Goal: Transaction & Acquisition: Purchase product/service

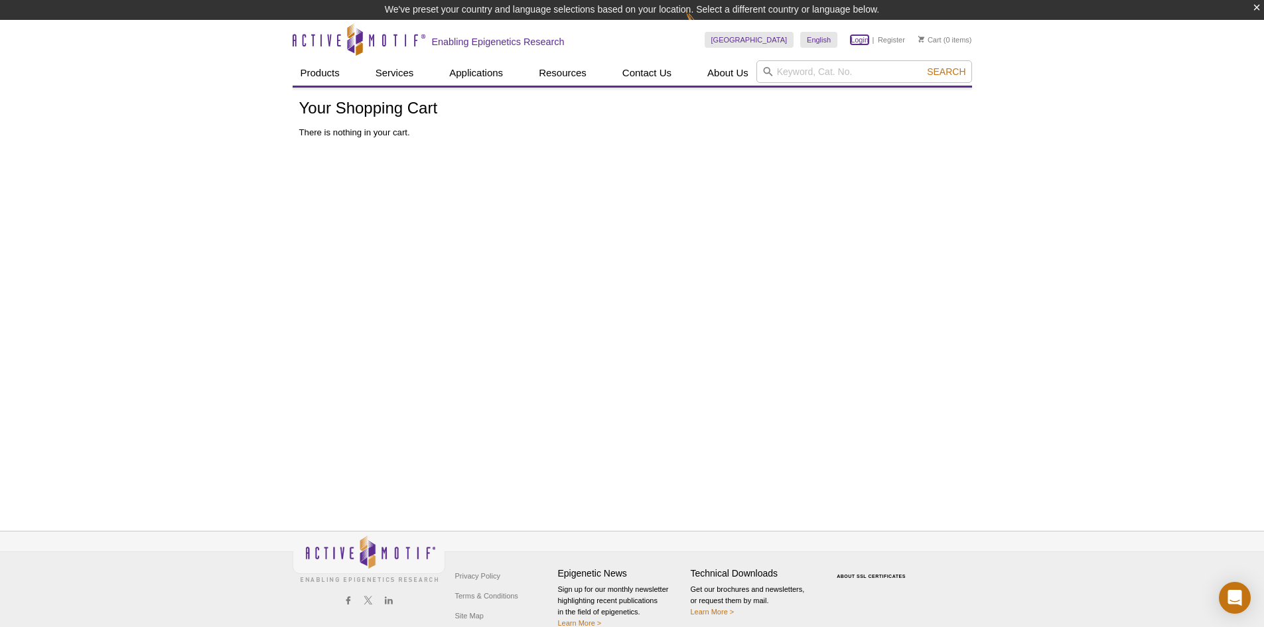
click at [862, 40] on link "Login" at bounding box center [860, 39] width 18 height 9
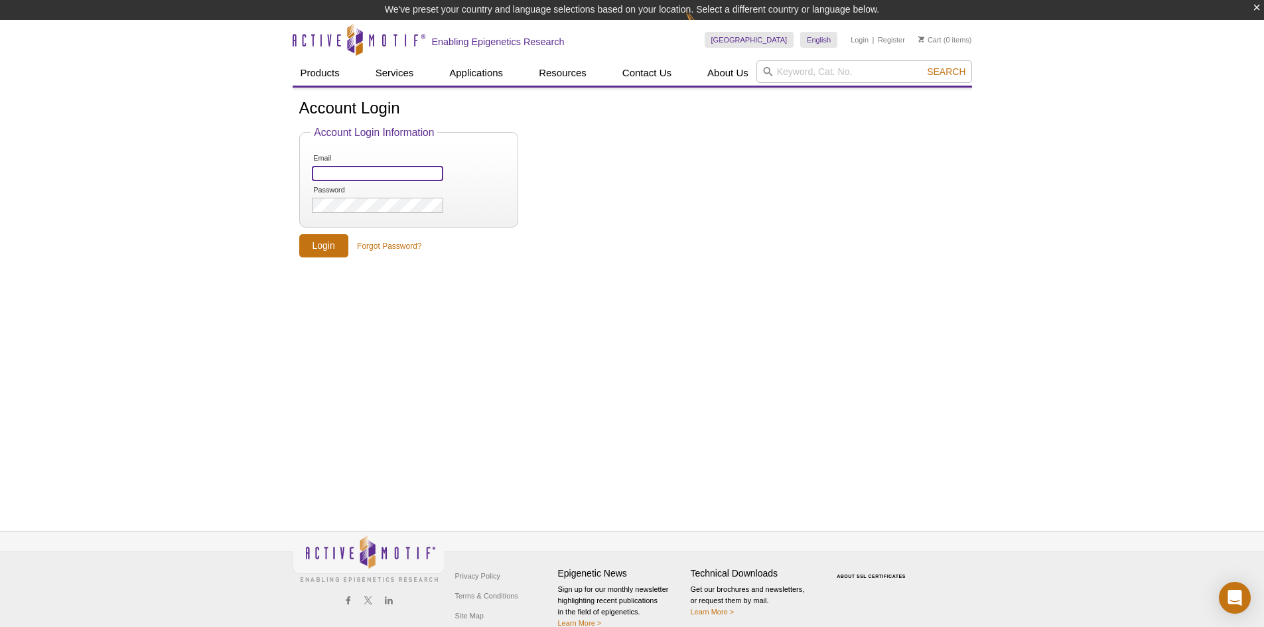
click at [385, 168] on input "Email" at bounding box center [377, 173] width 131 height 15
click at [737, 175] on form "Account Login Information Email Password Login Forgot Password?" at bounding box center [632, 192] width 666 height 131
click at [380, 173] on input "Email" at bounding box center [377, 173] width 131 height 15
type input "[EMAIL_ADDRESS][DOMAIN_NAME]"
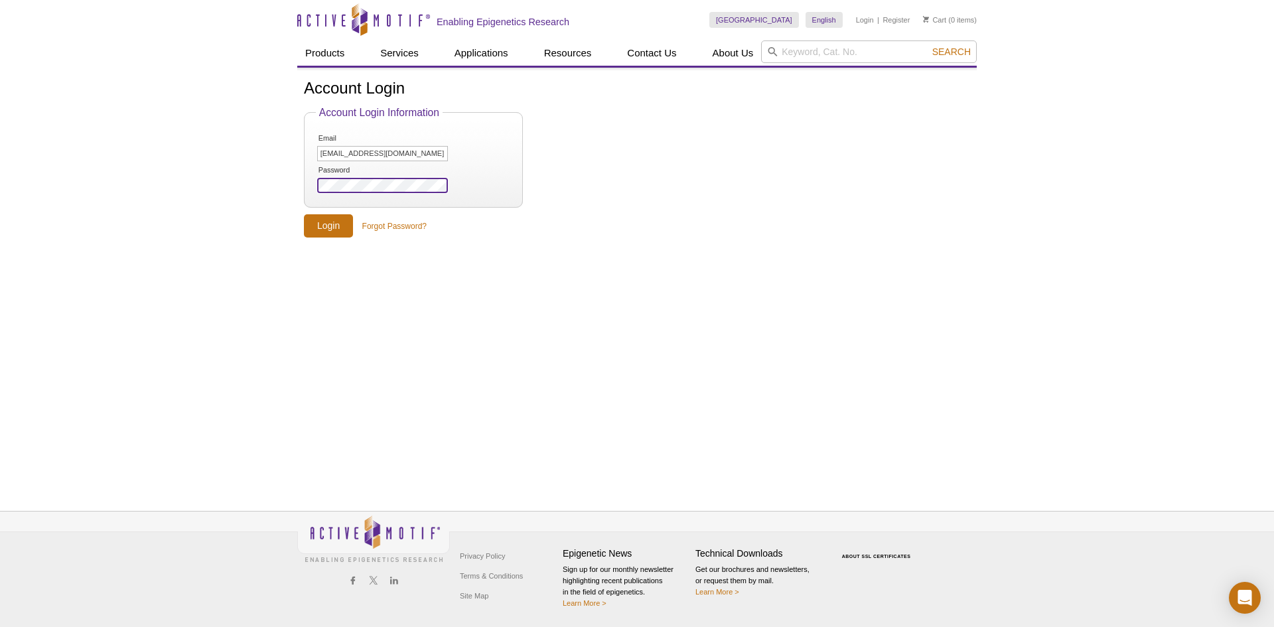
click at [304, 214] on input "Login" at bounding box center [328, 225] width 49 height 23
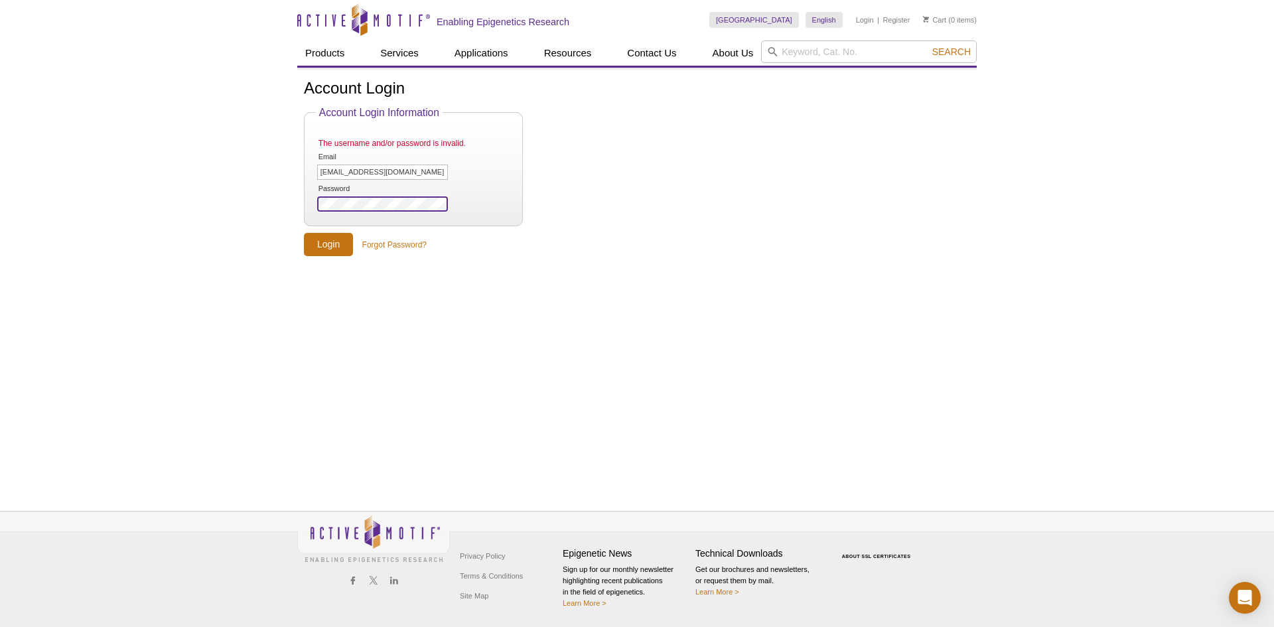
click at [304, 233] on input "Login" at bounding box center [328, 244] width 49 height 23
drag, startPoint x: 1143, startPoint y: 160, endPoint x: 1140, endPoint y: 153, distance: 7.1
click at [1143, 161] on div "Active Motif Logo Enabling Epigenetics Research 0 Search Skip to content Active…" at bounding box center [637, 313] width 1274 height 627
click at [401, 245] on link "Forgot Password?" at bounding box center [394, 245] width 64 height 12
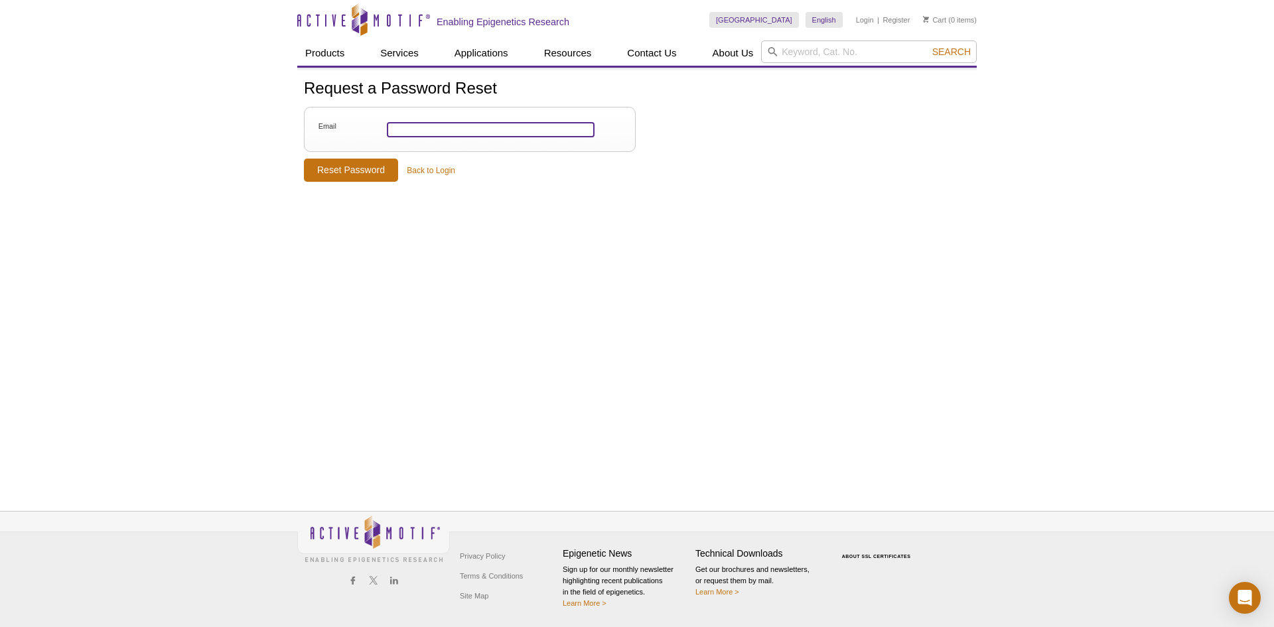
click at [443, 133] on input "Email" at bounding box center [491, 129] width 208 height 15
type input "[EMAIL_ADDRESS][DOMAIN_NAME]"
click at [354, 172] on input "Reset Password" at bounding box center [351, 170] width 94 height 23
click at [348, 193] on input "Update Password" at bounding box center [354, 190] width 100 height 23
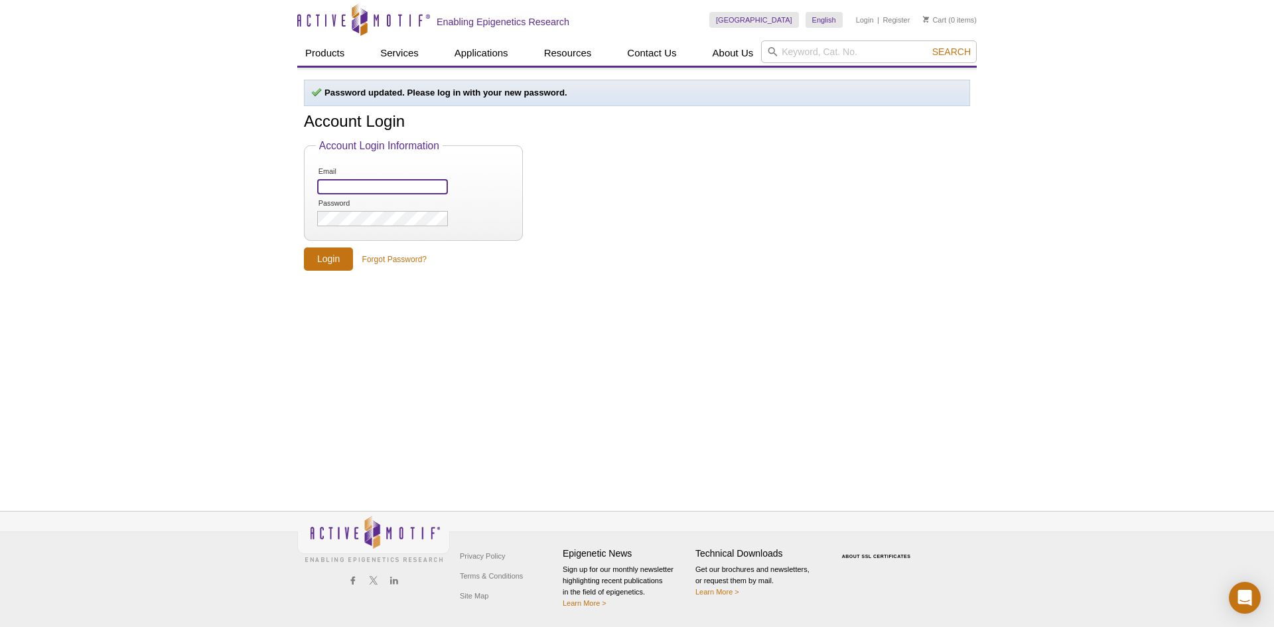
drag, startPoint x: 0, startPoint y: 0, endPoint x: 348, endPoint y: 193, distance: 397.8
click at [348, 193] on input "Email" at bounding box center [382, 186] width 131 height 15
type input "[EMAIL_ADDRESS][DOMAIN_NAME]"
click at [384, 230] on fieldset "Account Login Information Email wronowbn@ucmail.uc.edu Password" at bounding box center [413, 191] width 219 height 102
click at [342, 258] on input "Login" at bounding box center [328, 259] width 49 height 23
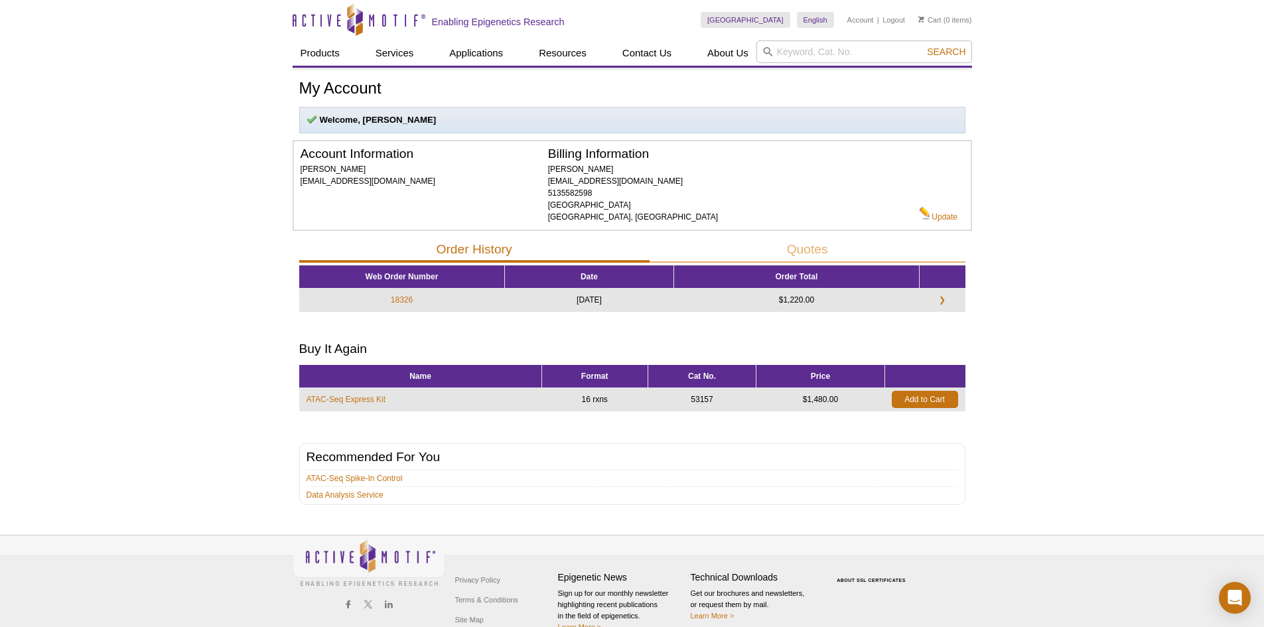
click at [1150, 129] on div "Active Motif Logo Enabling Epigenetics Research 0 Search Skip to content Active…" at bounding box center [632, 325] width 1264 height 651
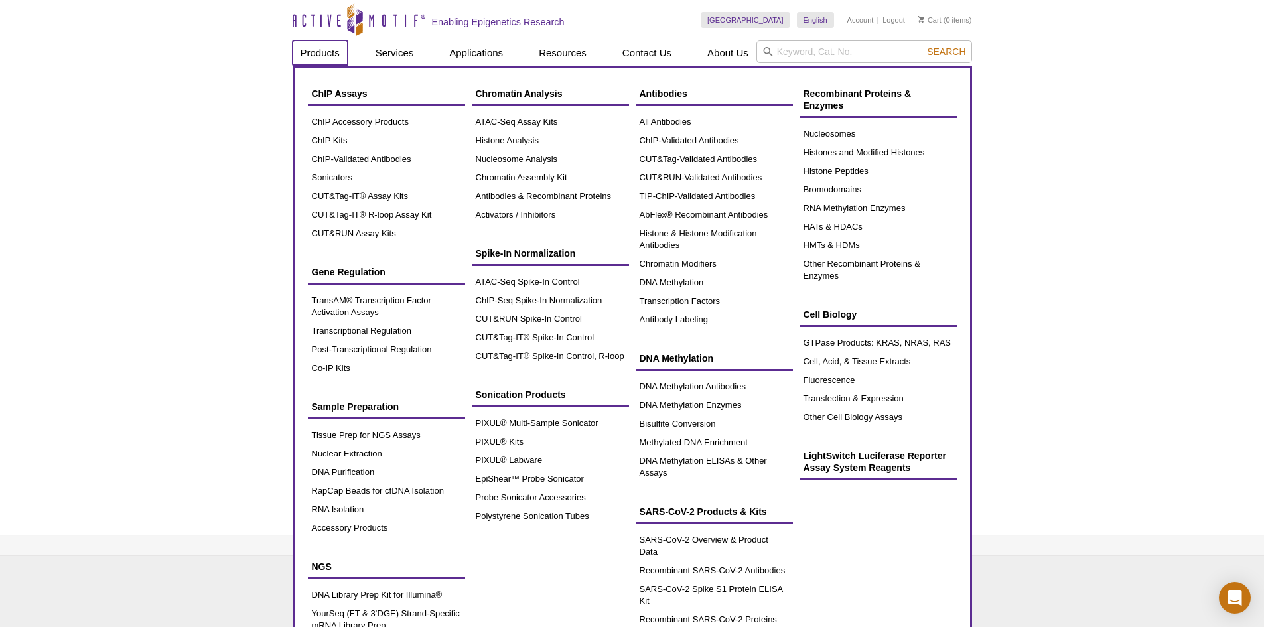
click at [319, 57] on link "Products" at bounding box center [320, 52] width 55 height 25
click at [550, 123] on link "ATAC-Seq Assay Kits" at bounding box center [550, 122] width 157 height 19
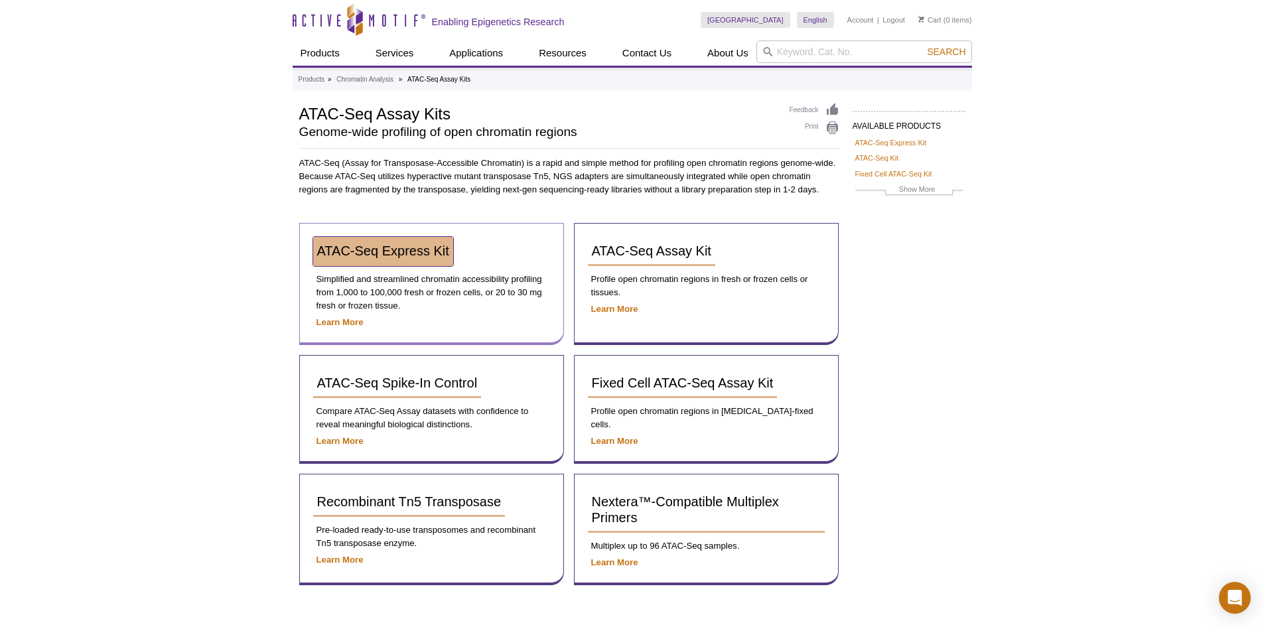
click at [402, 250] on span "ATAC-Seq Express Kit" at bounding box center [383, 251] width 132 height 15
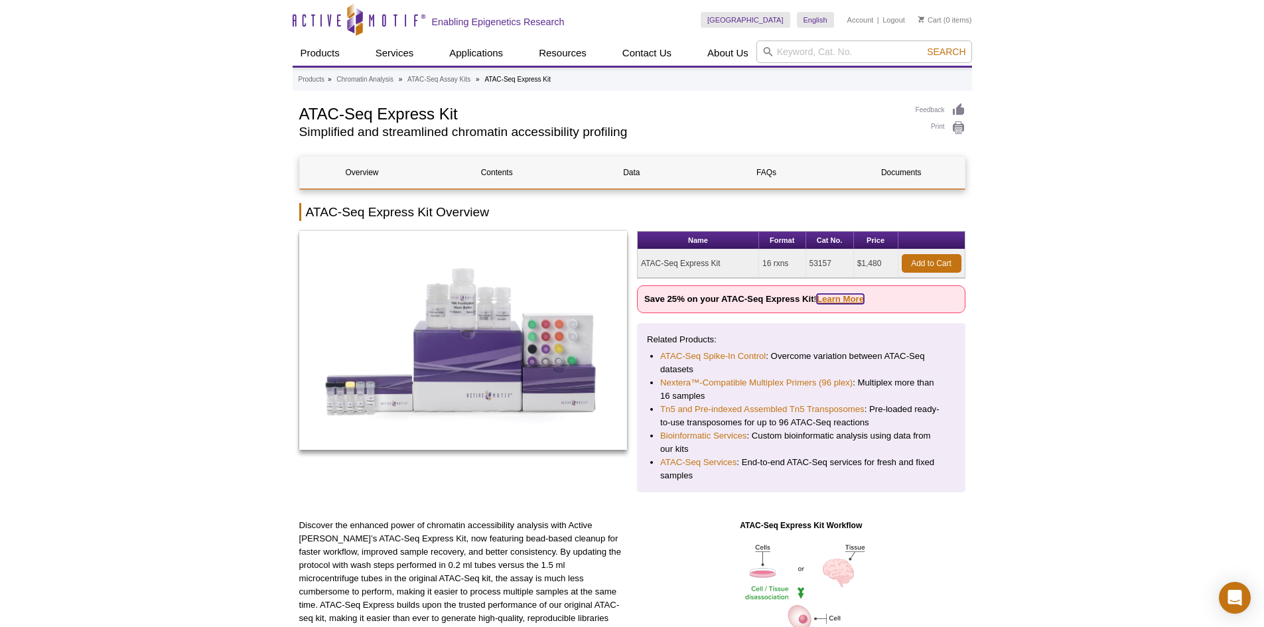
click at [849, 296] on link "Learn More" at bounding box center [840, 299] width 47 height 10
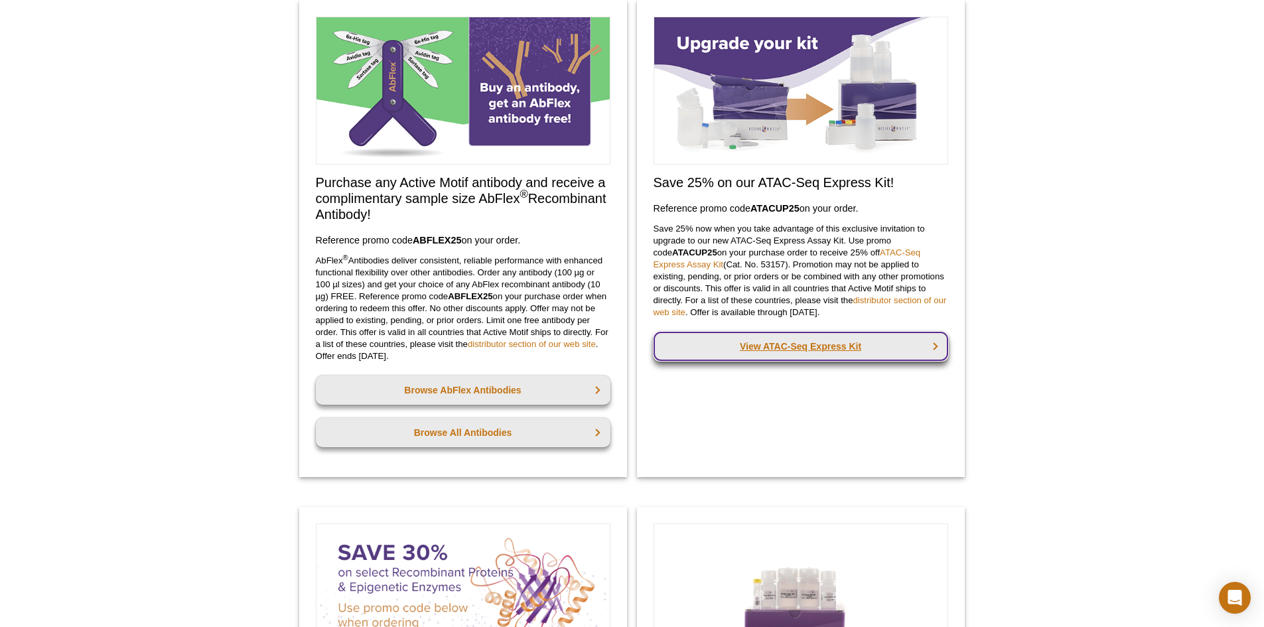
click at [831, 345] on link "View ATAC-Seq Express Kit" at bounding box center [801, 346] width 295 height 29
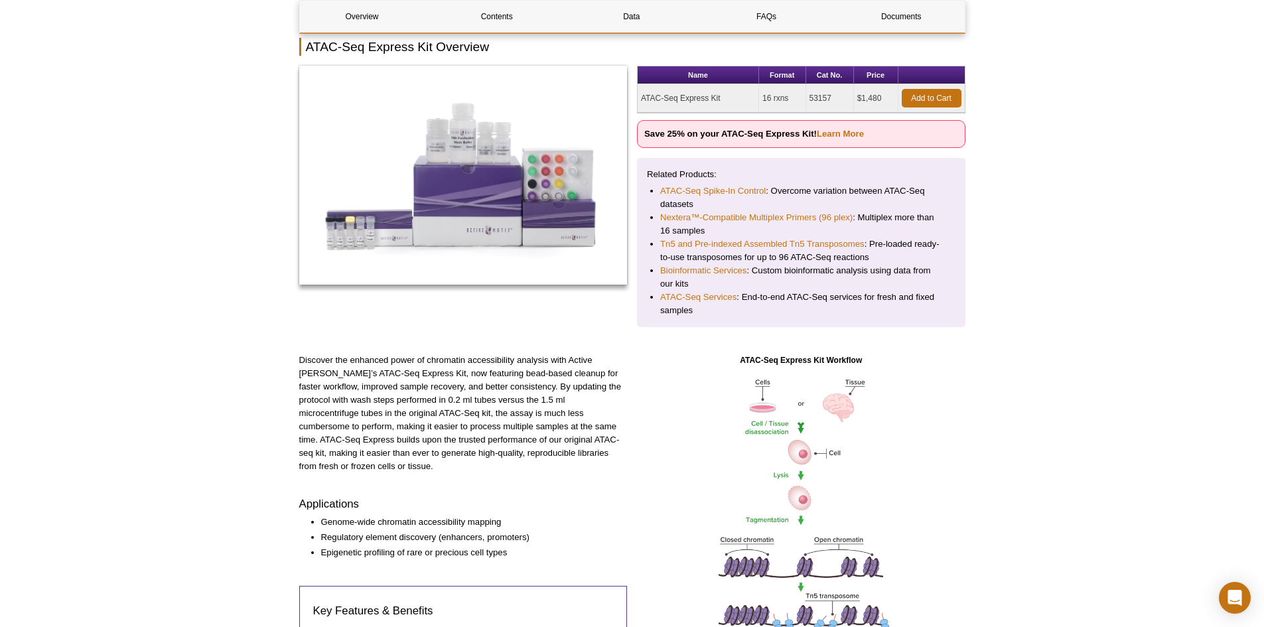
scroll to position [199, 0]
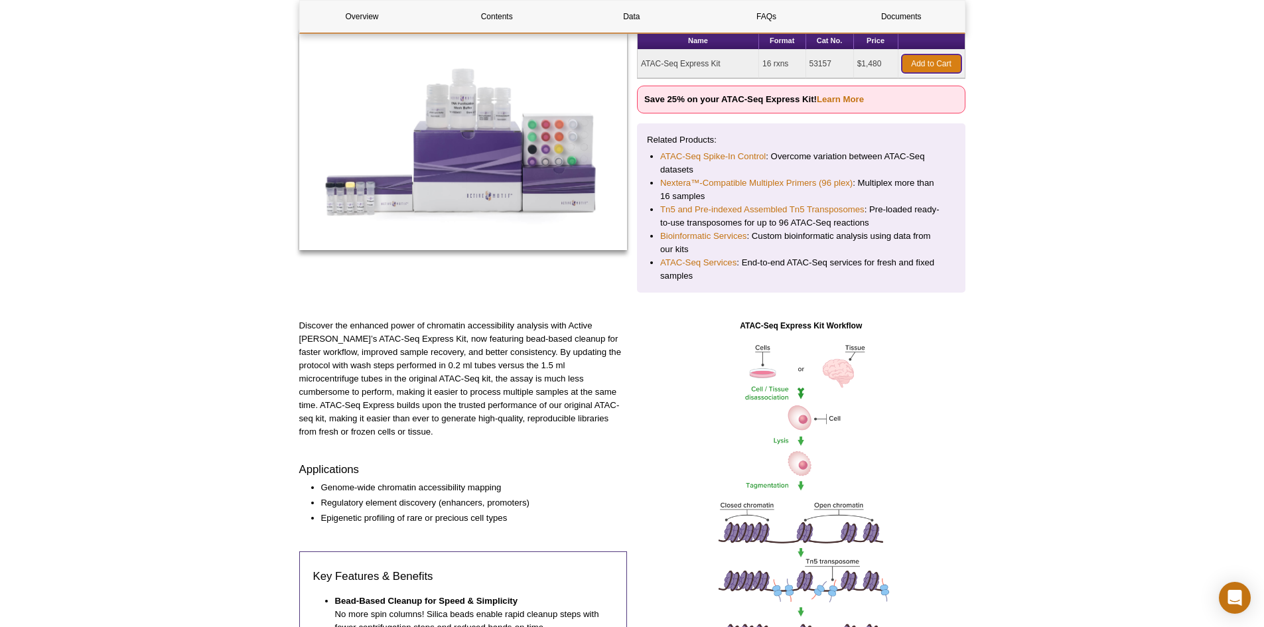
click at [937, 61] on link "Add to Cart" at bounding box center [932, 63] width 60 height 19
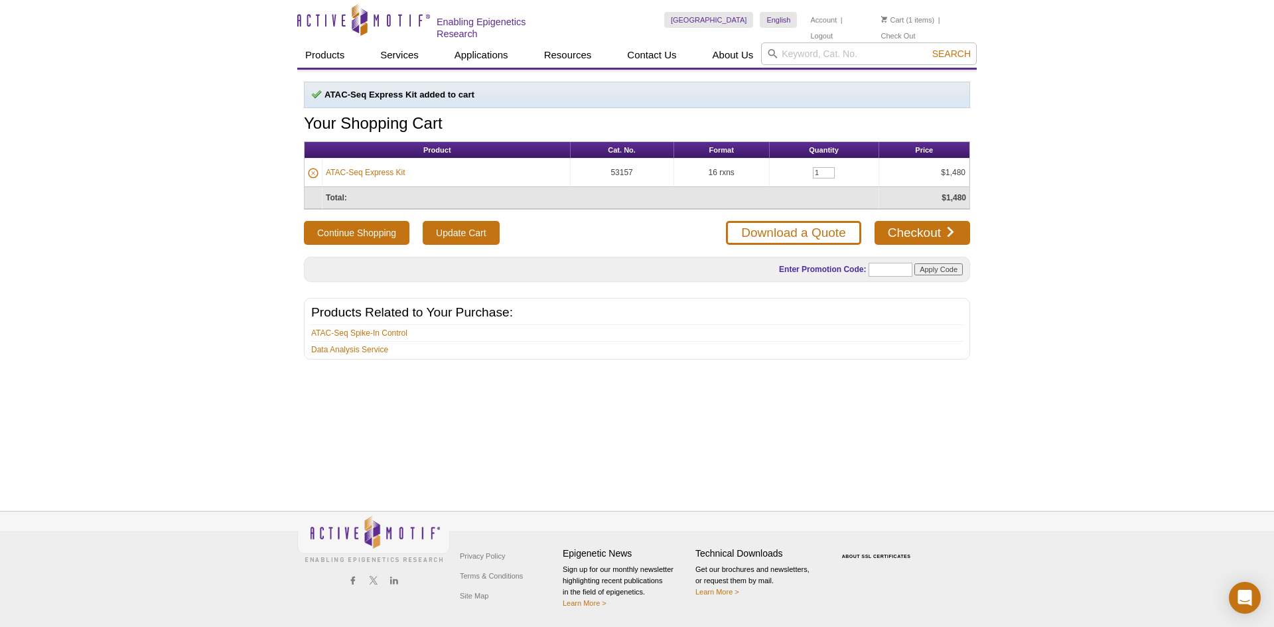
click at [886, 275] on form "Enter Promotion Code: Apply Code" at bounding box center [847, 269] width 232 height 21
click at [886, 271] on input "text" at bounding box center [891, 270] width 44 height 14
type input "atacup25"
click at [922, 267] on input "Apply Code" at bounding box center [939, 269] width 48 height 12
click at [456, 224] on input "Update Cart" at bounding box center [461, 233] width 76 height 24
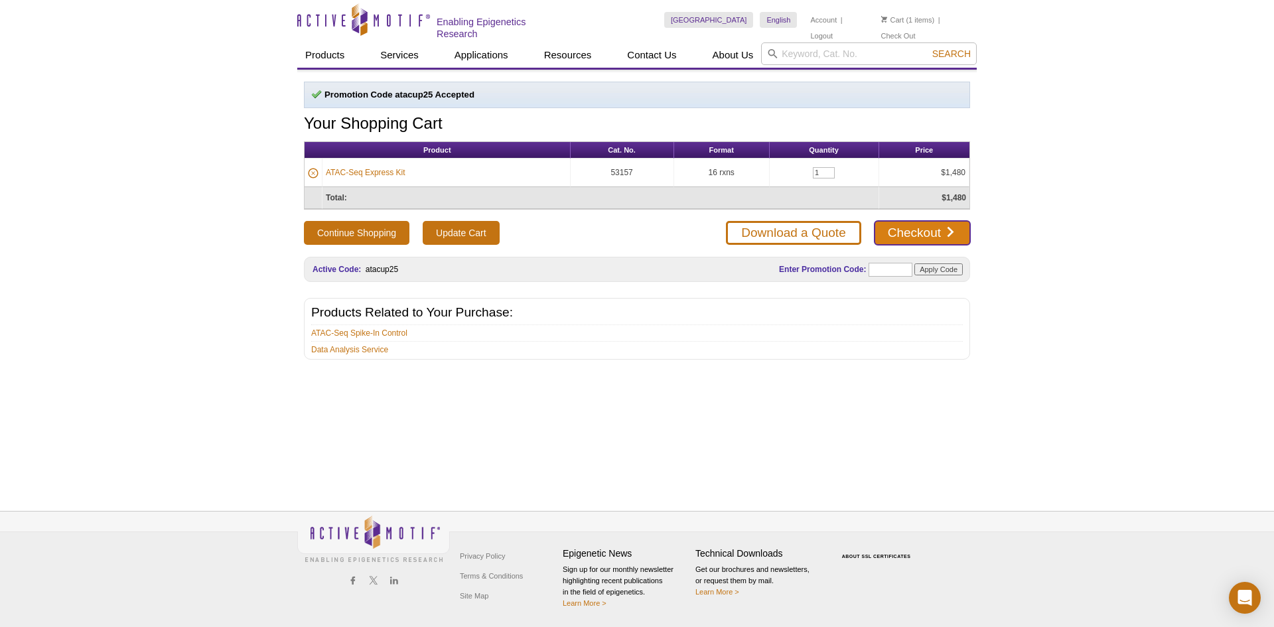
click at [926, 226] on link "Checkout" at bounding box center [923, 233] width 96 height 24
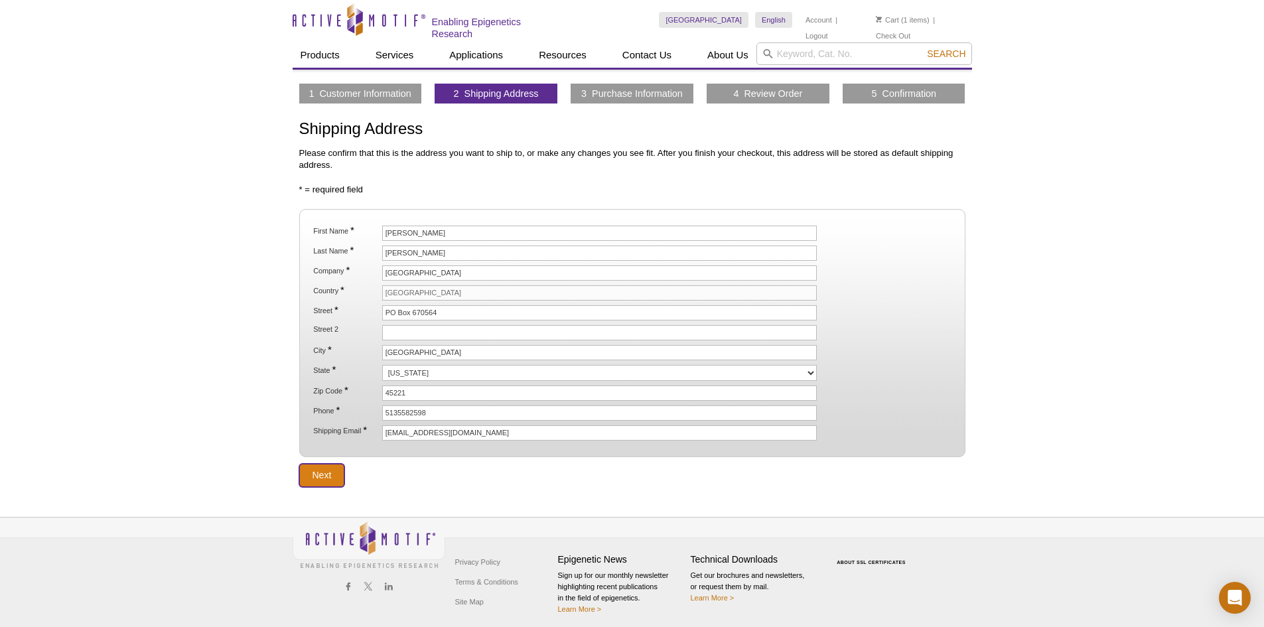
click at [319, 478] on input "Next" at bounding box center [322, 475] width 46 height 23
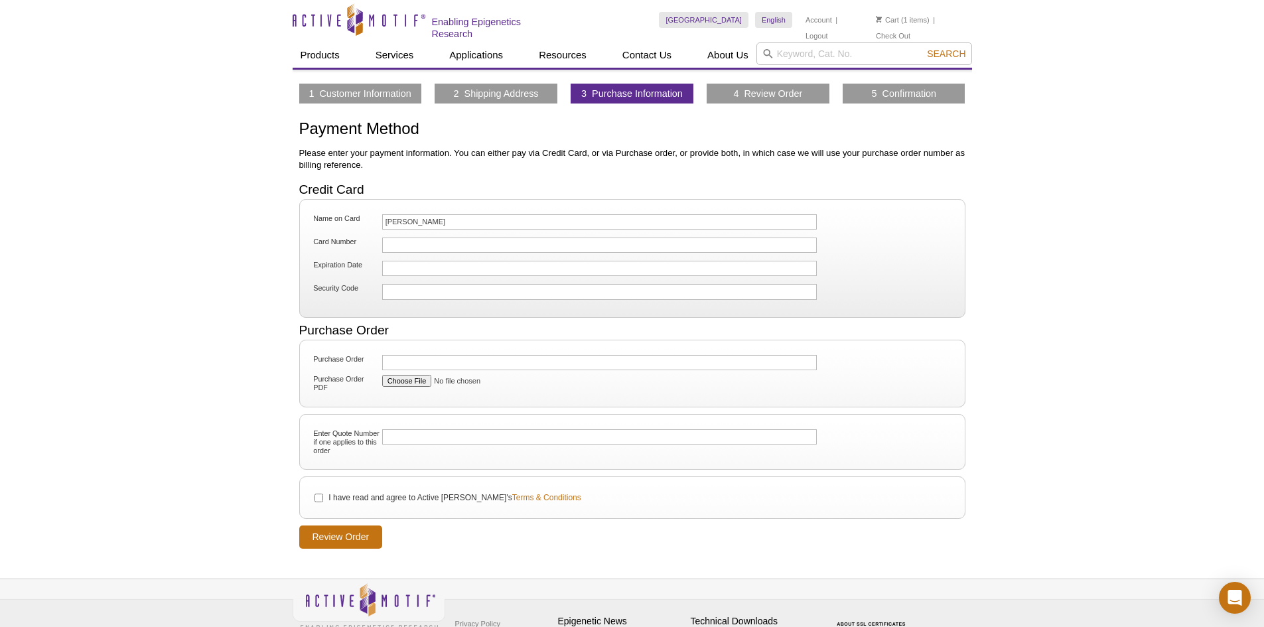
scroll to position [66, 0]
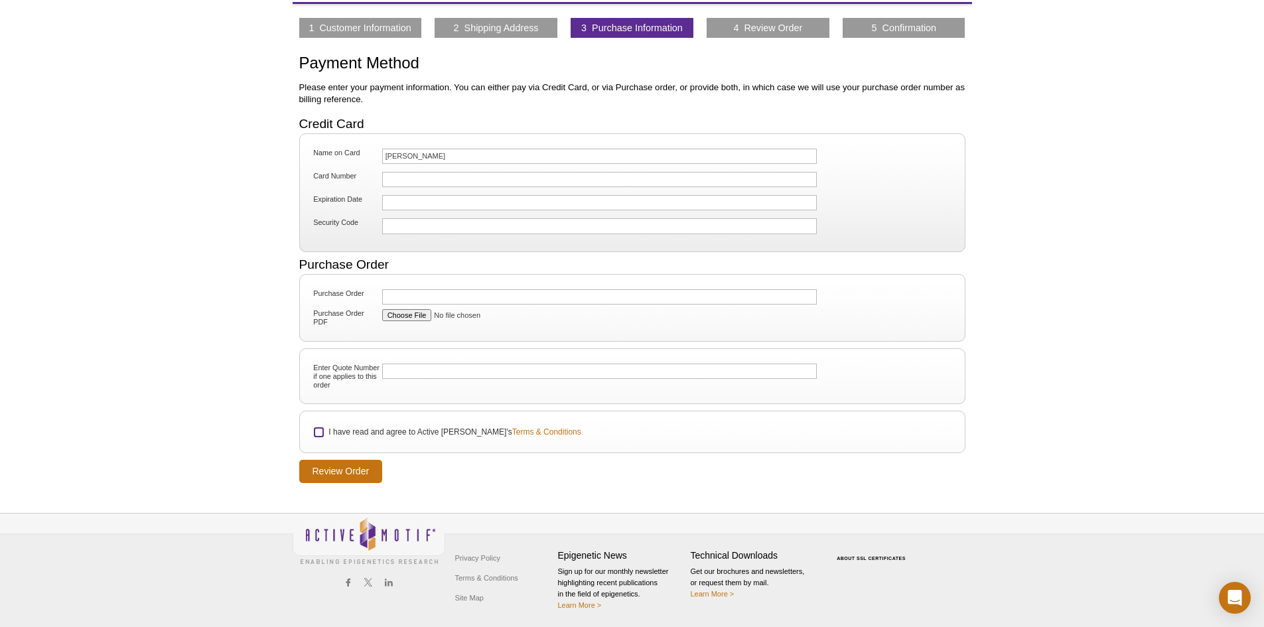
click at [322, 432] on input "I have read and agree to Active Motif's Terms & Conditions" at bounding box center [319, 432] width 9 height 9
checkbox input "true"
click at [324, 465] on input "Review Order" at bounding box center [341, 471] width 84 height 23
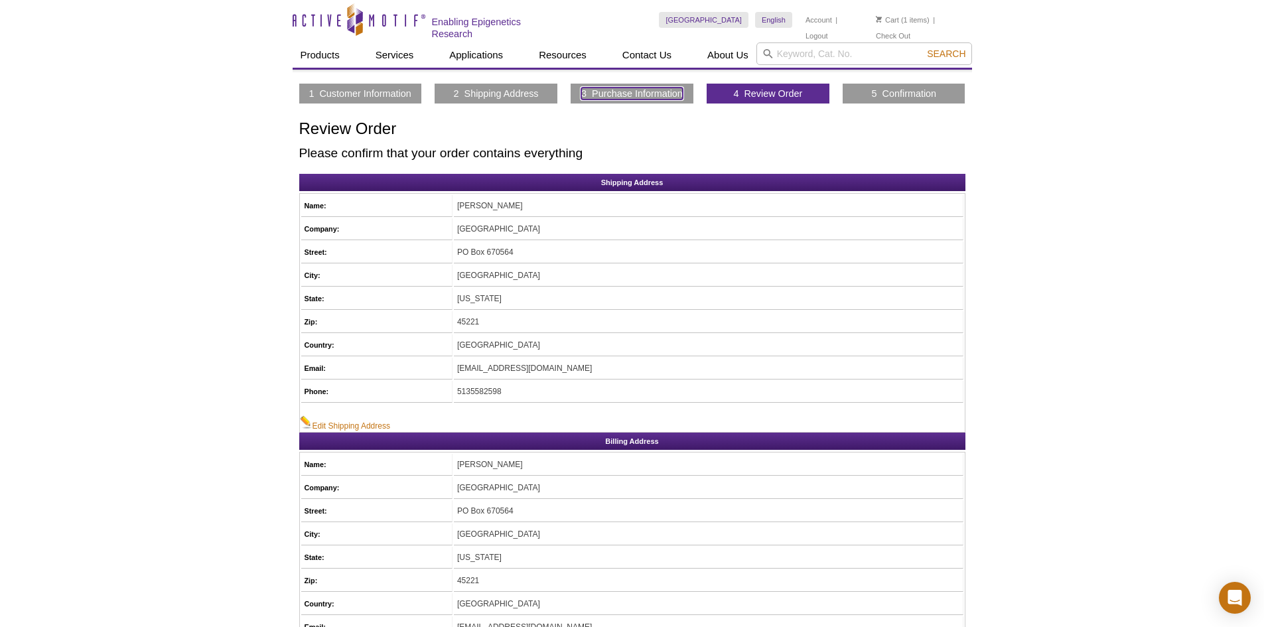
click at [615, 88] on link "3 Purchase Information" at bounding box center [632, 94] width 102 height 12
click at [392, 97] on link "1 Customer Information" at bounding box center [360, 94] width 102 height 12
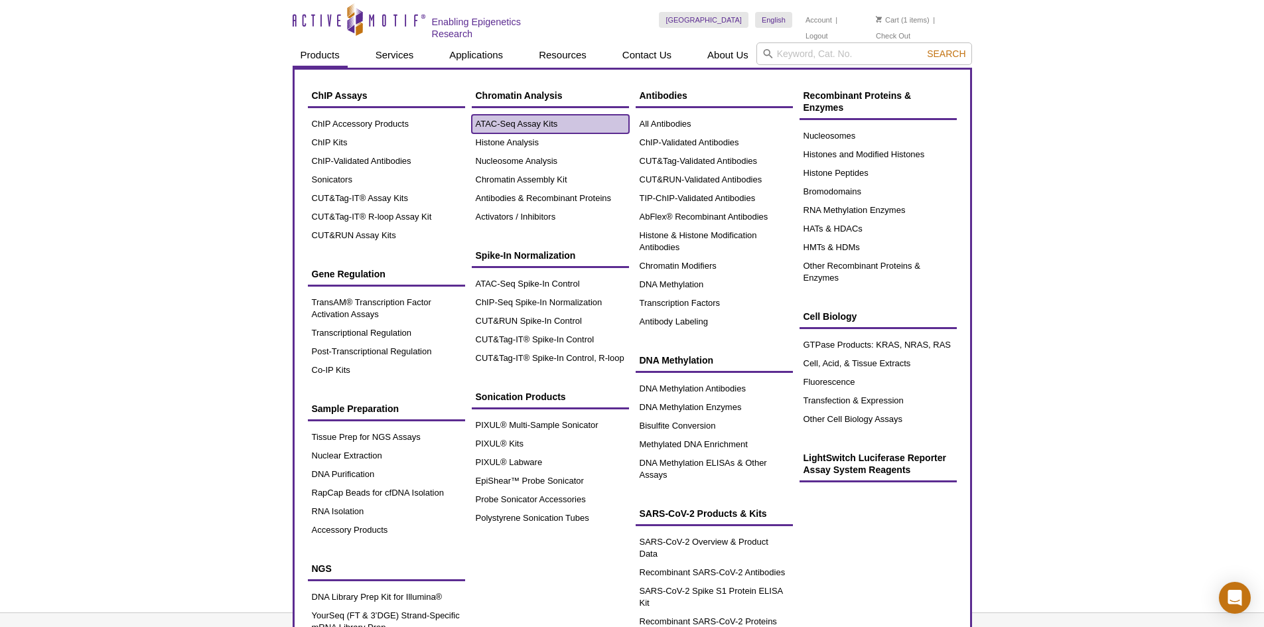
click at [501, 124] on link "ATAC-Seq Assay Kits" at bounding box center [550, 124] width 157 height 19
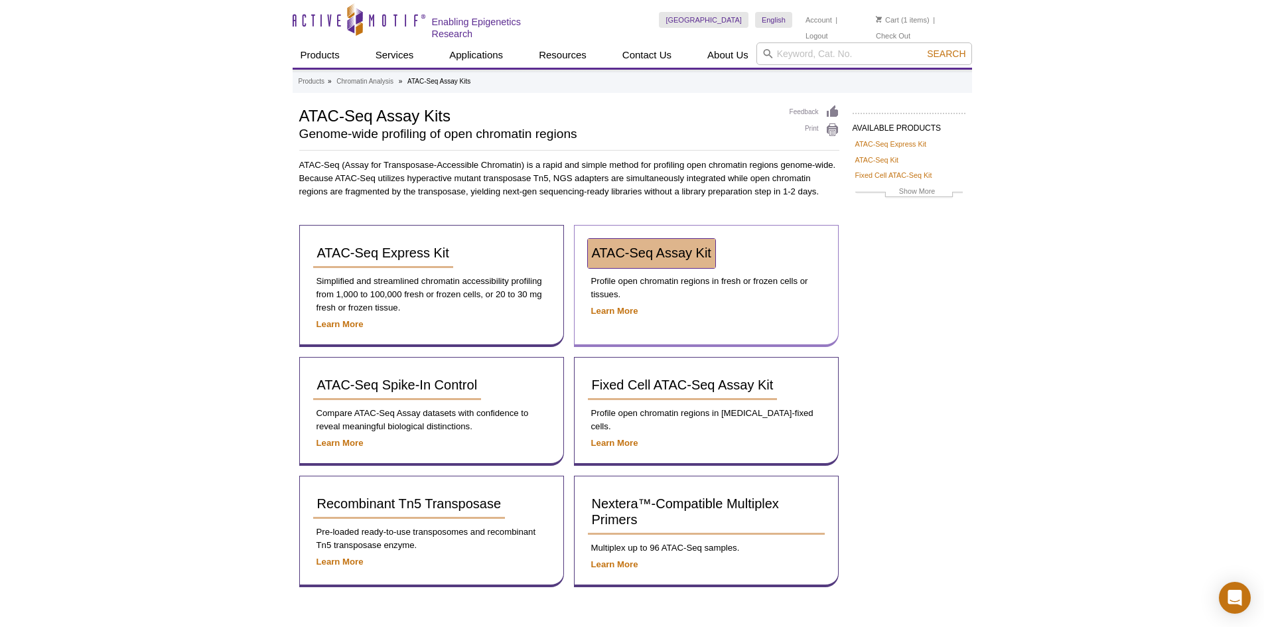
click at [677, 258] on span "ATAC-Seq Assay Kit" at bounding box center [651, 253] width 119 height 15
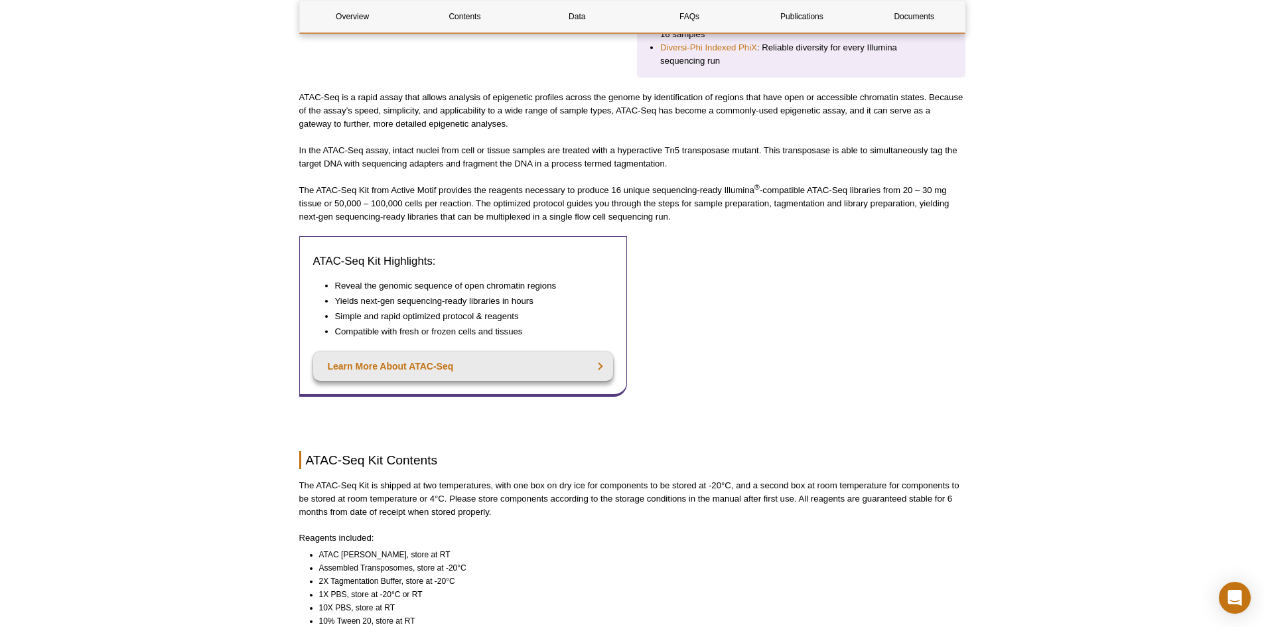
scroll to position [332, 0]
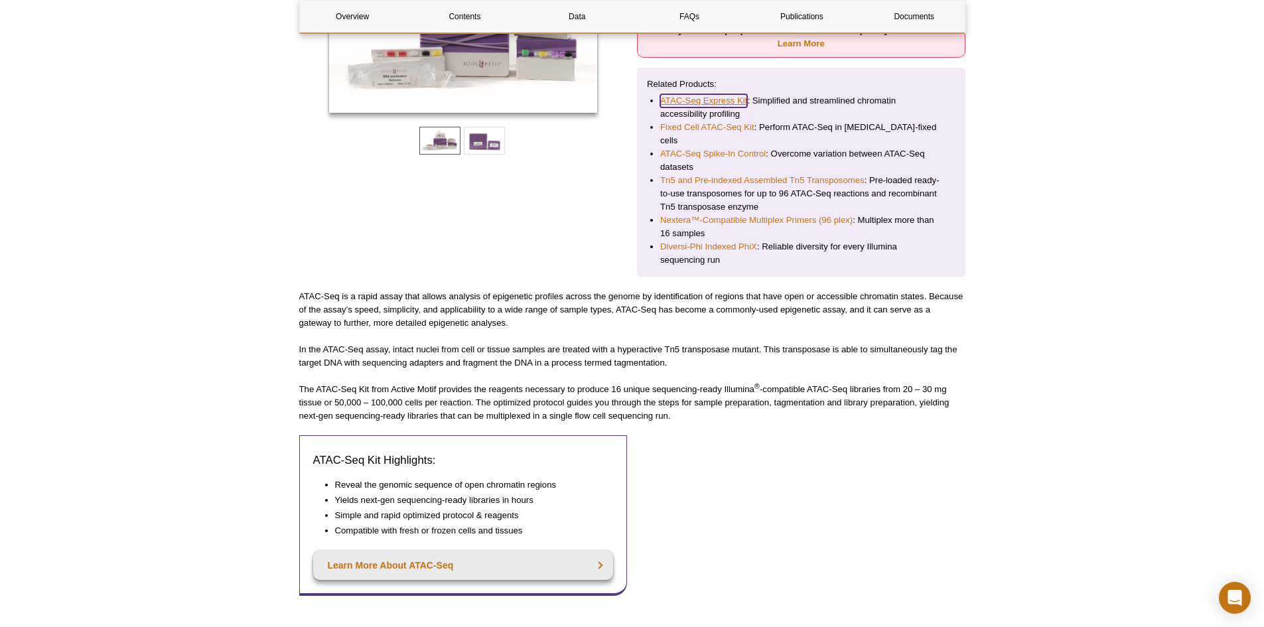
click at [713, 103] on link "ATAC-Seq Express Kit" at bounding box center [703, 100] width 87 height 13
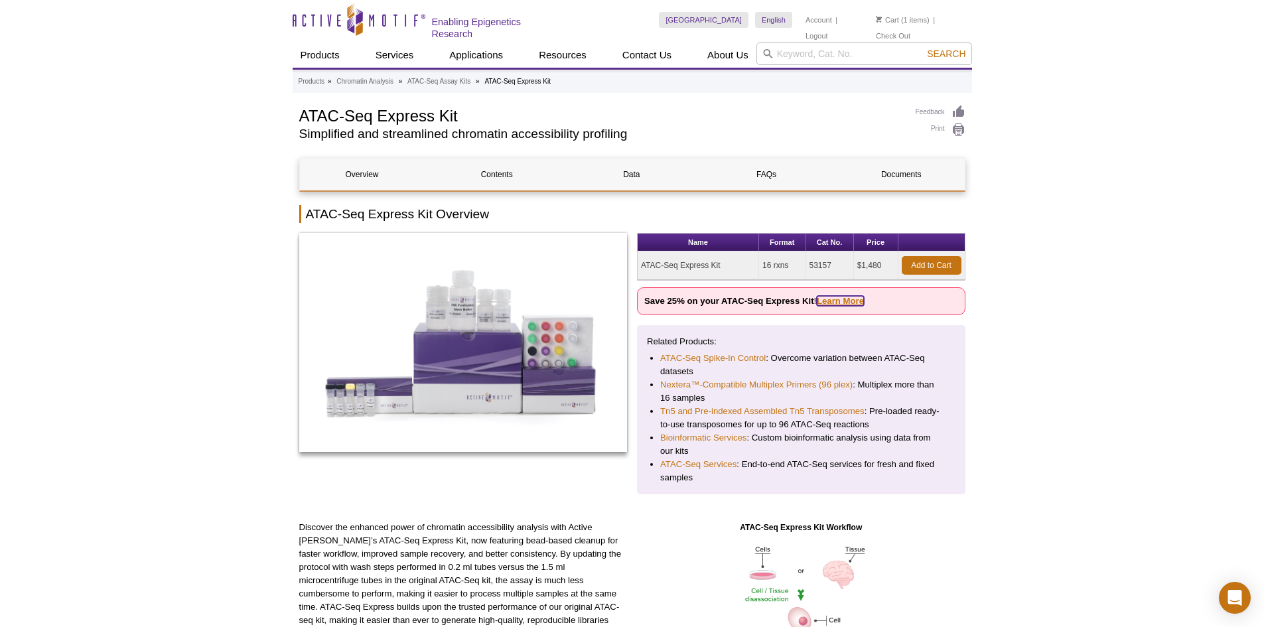
click at [838, 299] on link "Learn More" at bounding box center [840, 301] width 47 height 10
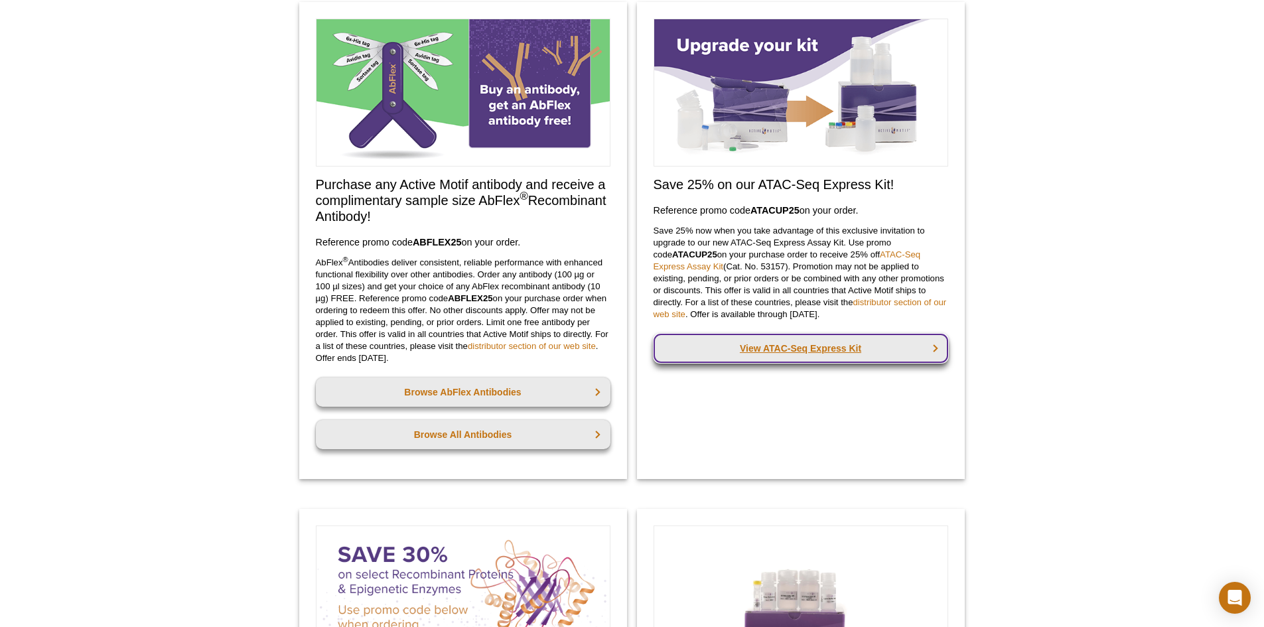
click at [812, 350] on link "View ATAC-Seq Express Kit" at bounding box center [801, 348] width 295 height 29
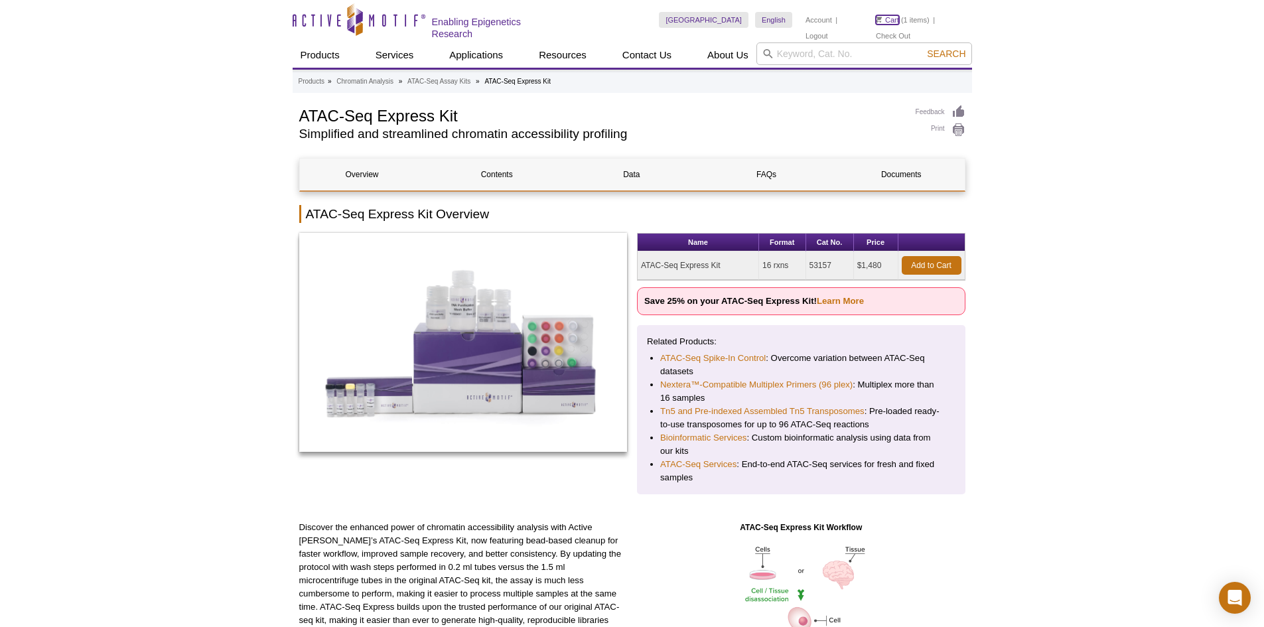
click at [887, 20] on link "Cart" at bounding box center [887, 19] width 23 height 9
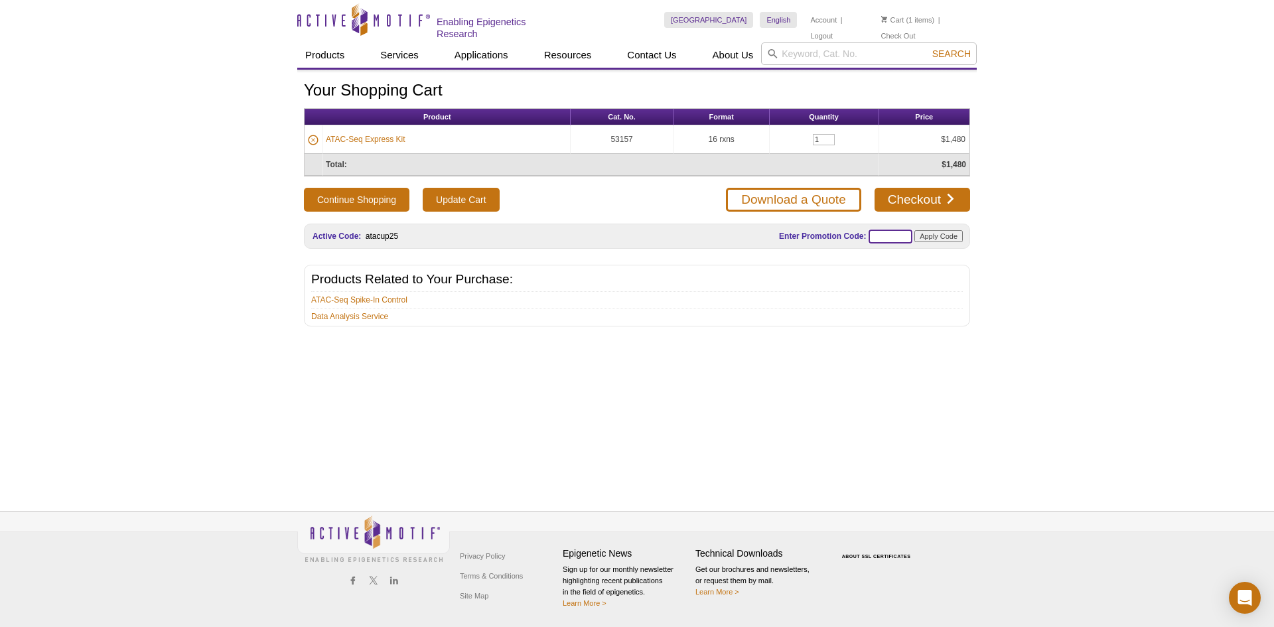
click at [897, 232] on input "text" at bounding box center [891, 237] width 44 height 14
type input "ATACUP25"
click at [946, 236] on input "Apply Code" at bounding box center [939, 236] width 48 height 12
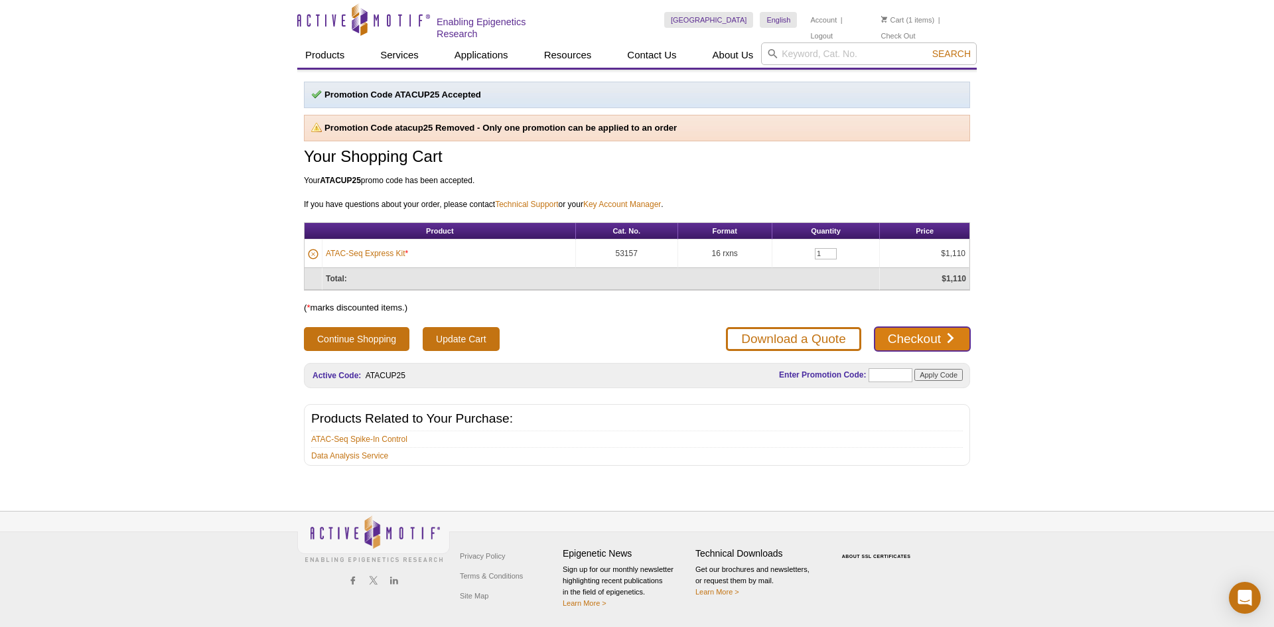
click at [932, 341] on link "Checkout" at bounding box center [923, 339] width 96 height 24
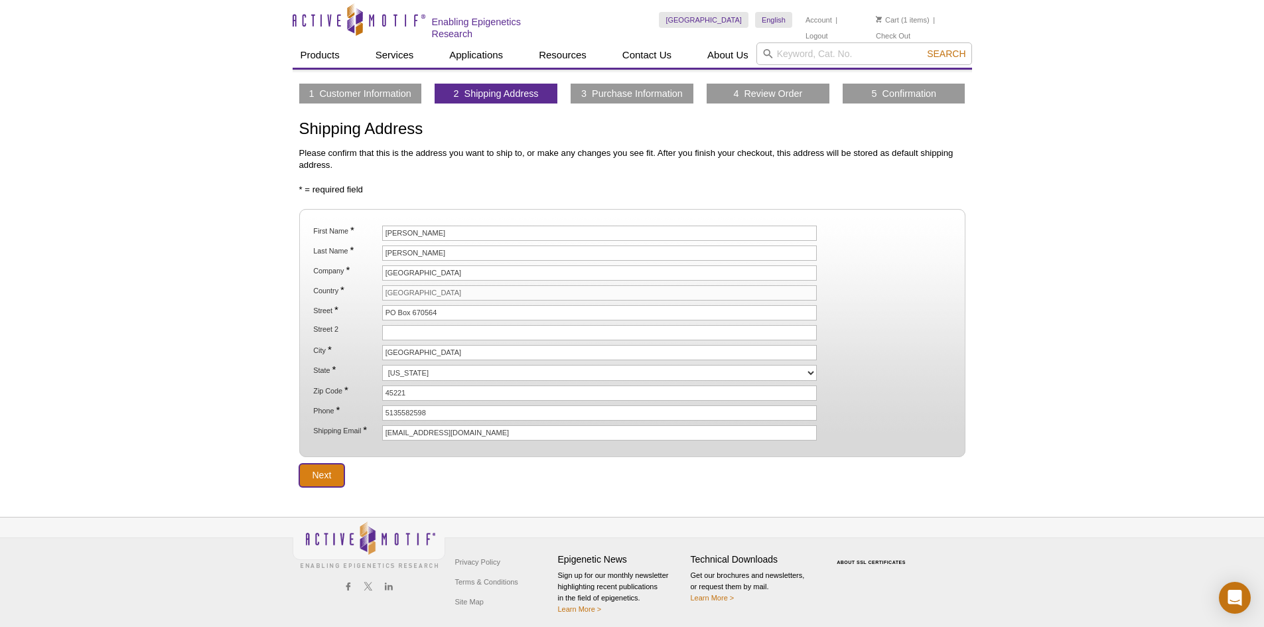
click at [319, 474] on input "Next" at bounding box center [322, 475] width 46 height 23
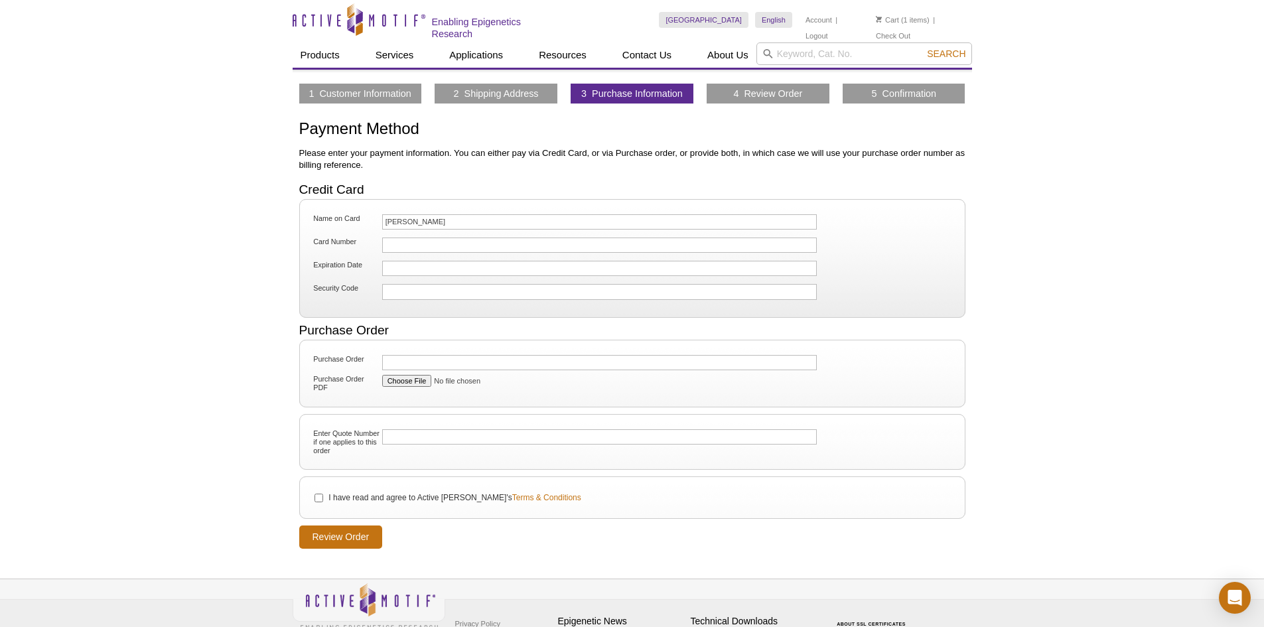
click at [459, 249] on div at bounding box center [599, 245] width 435 height 15
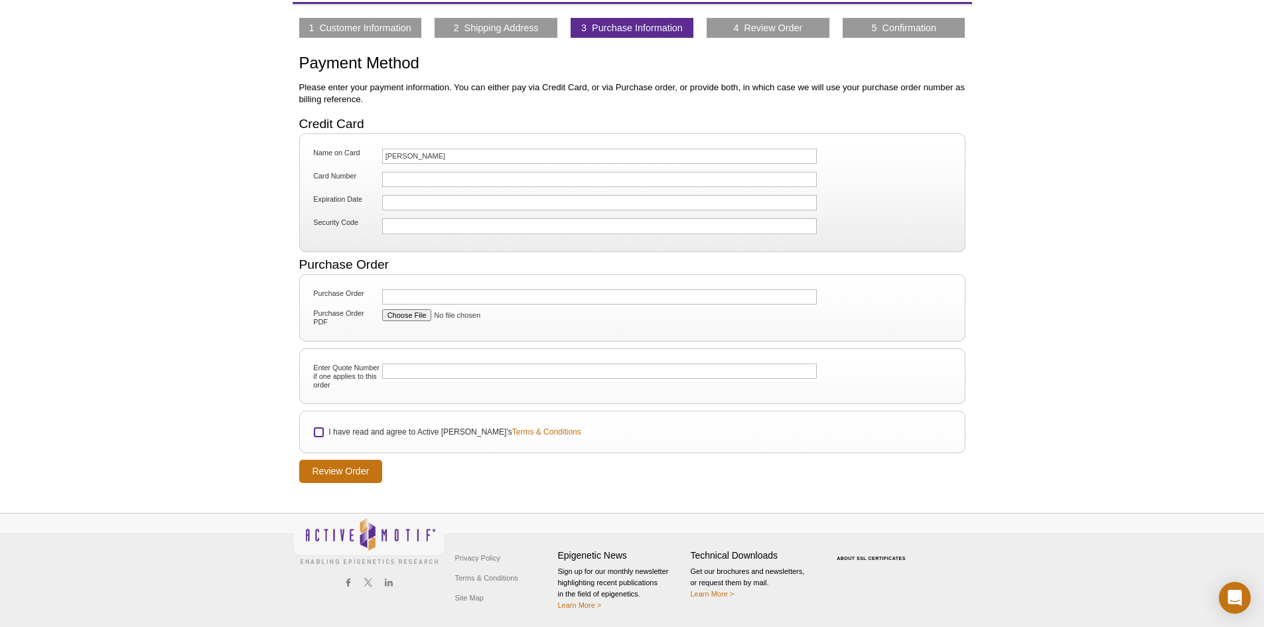
click at [317, 429] on input "I have read and agree to Active Motif's Terms & Conditions" at bounding box center [319, 432] width 9 height 9
checkbox input "true"
click at [315, 471] on input "Review Order" at bounding box center [341, 471] width 84 height 23
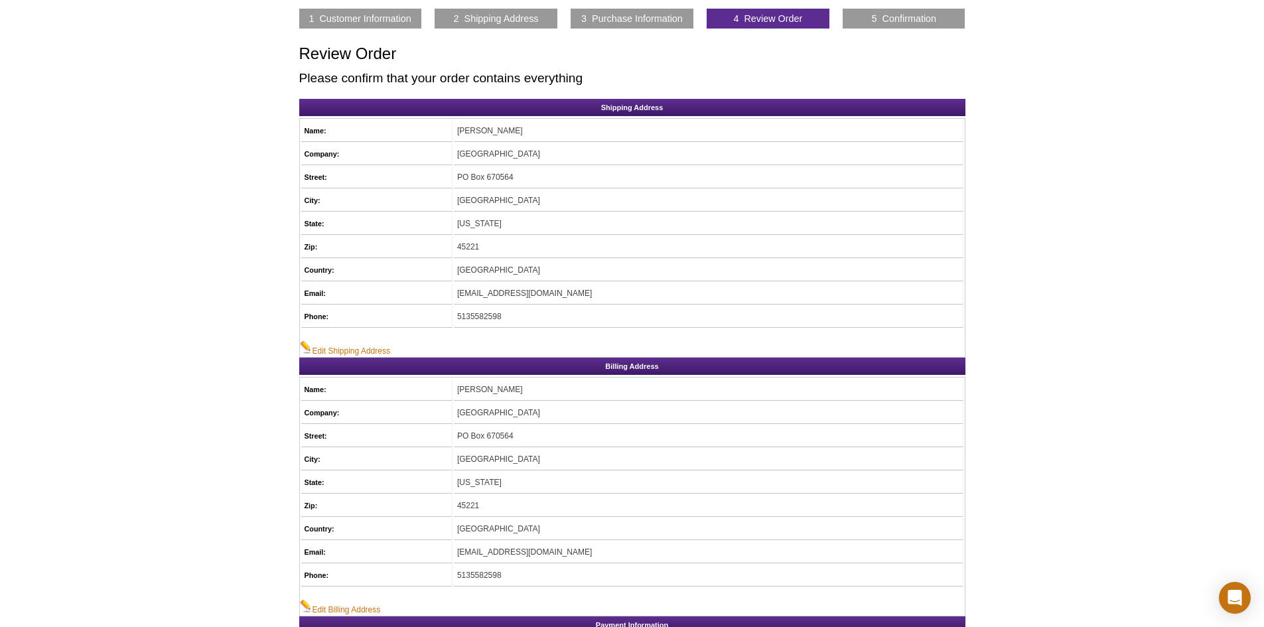
scroll to position [66, 0]
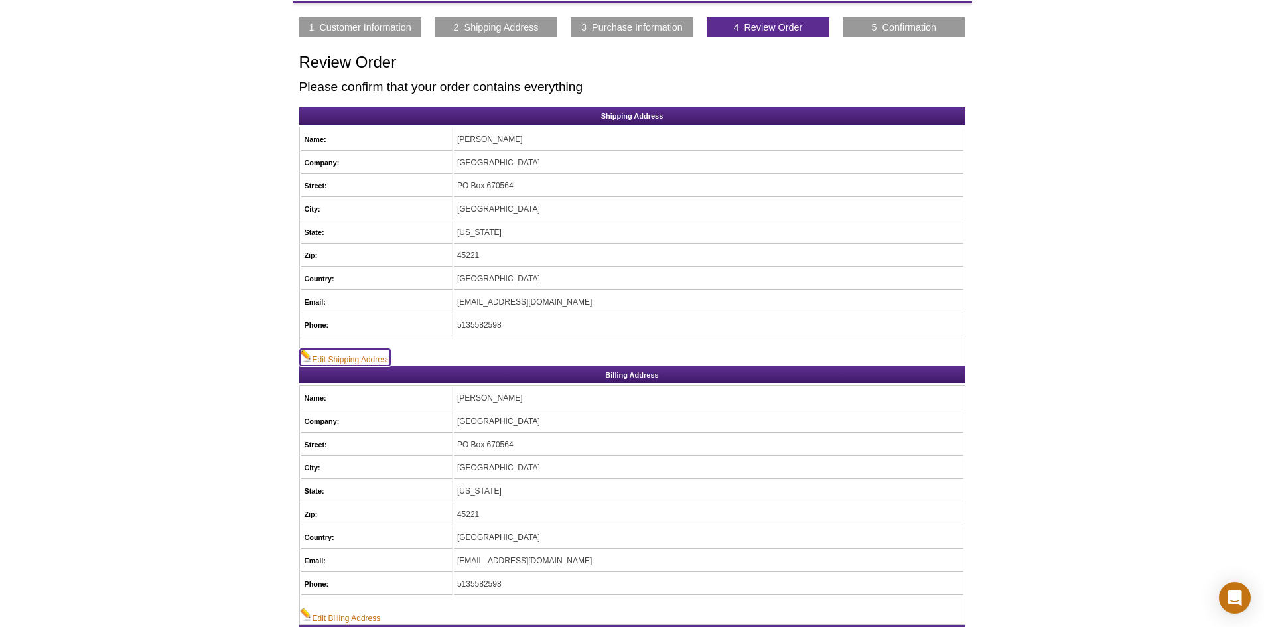
click at [354, 356] on link "Edit Shipping Address" at bounding box center [345, 357] width 90 height 17
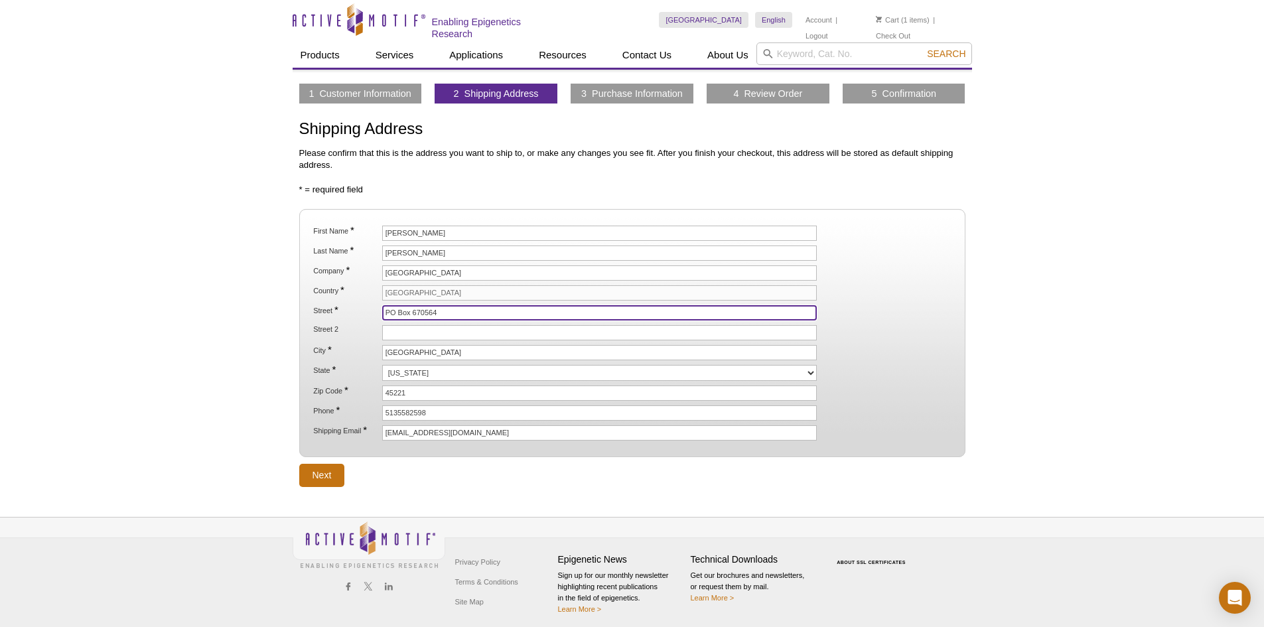
drag, startPoint x: 451, startPoint y: 314, endPoint x: 372, endPoint y: 313, distance: 79.0
click at [372, 313] on li "Street * PO Box 670564" at bounding box center [632, 312] width 640 height 15
type input "3230 EDEN AVE"
type input "Room 7884 CARE/Crawley"
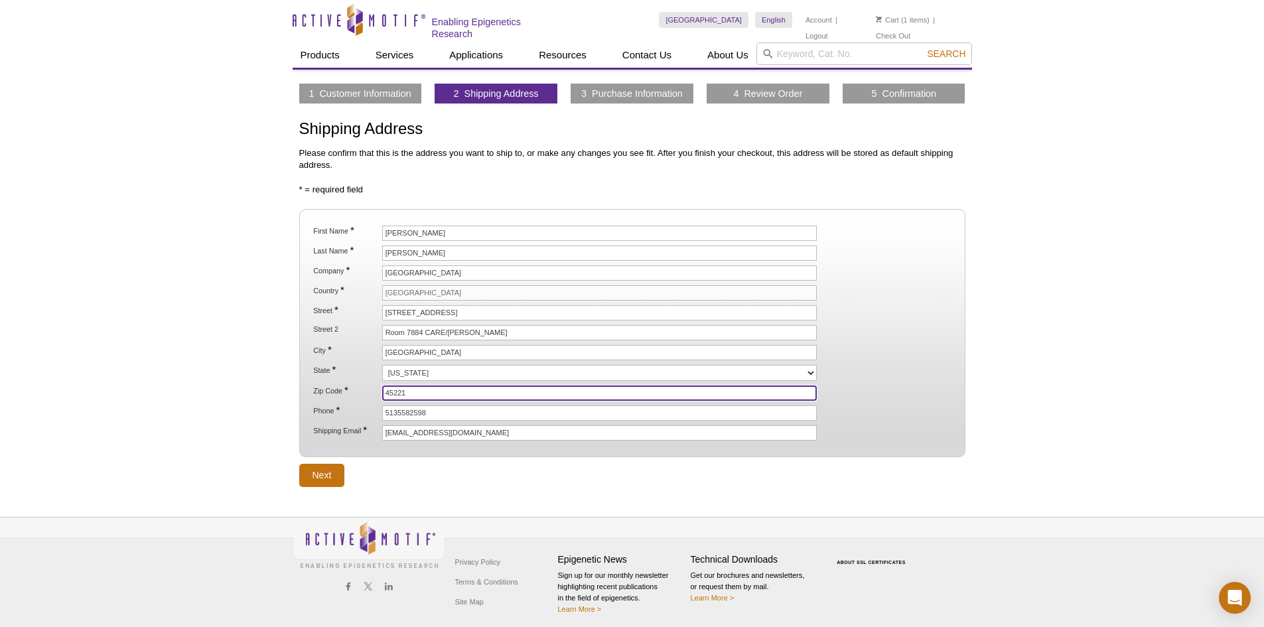
click at [418, 392] on input "45221" at bounding box center [599, 393] width 435 height 15
type input "45267"
click at [1033, 366] on div "Active Motif Logo Enabling Epigenetics Research 1 Search Skip to content Active…" at bounding box center [632, 316] width 1264 height 633
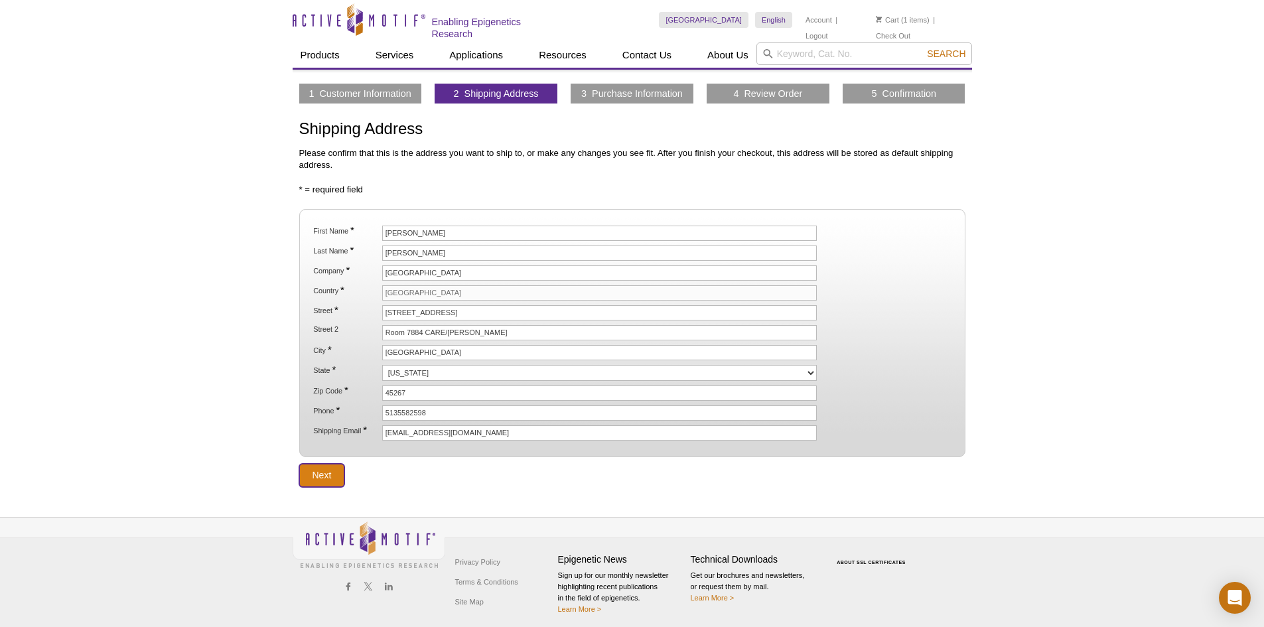
click at [321, 468] on input "Next" at bounding box center [322, 475] width 46 height 23
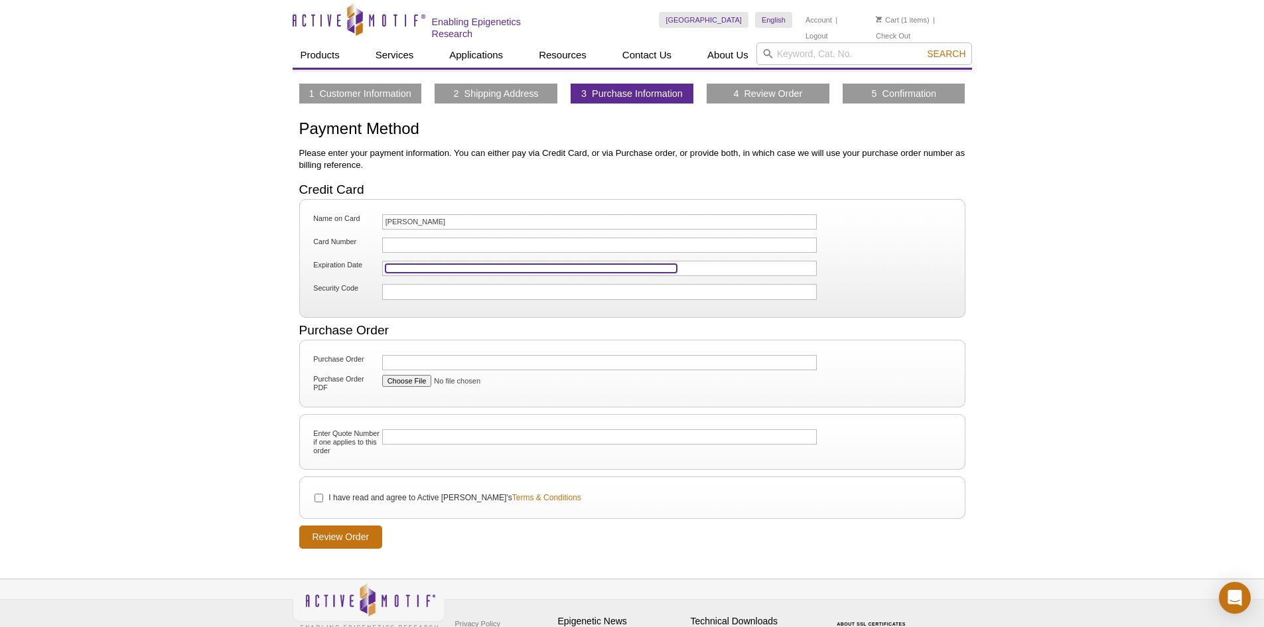
click at [459, 264] on iframe at bounding box center [531, 268] width 291 height 9
click at [319, 494] on input "I have read and agree to Active [PERSON_NAME]'s Terms & Conditions" at bounding box center [319, 498] width 9 height 9
checkbox input "true"
click at [344, 538] on input "Review Order" at bounding box center [341, 537] width 84 height 23
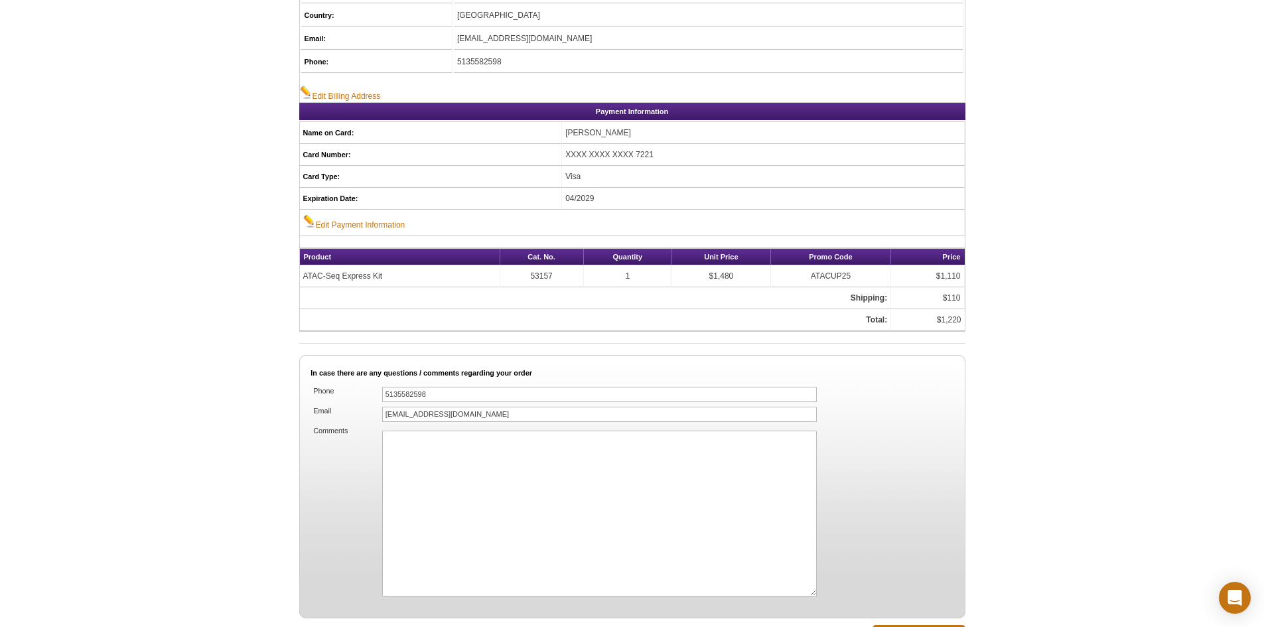
scroll to position [777, 0]
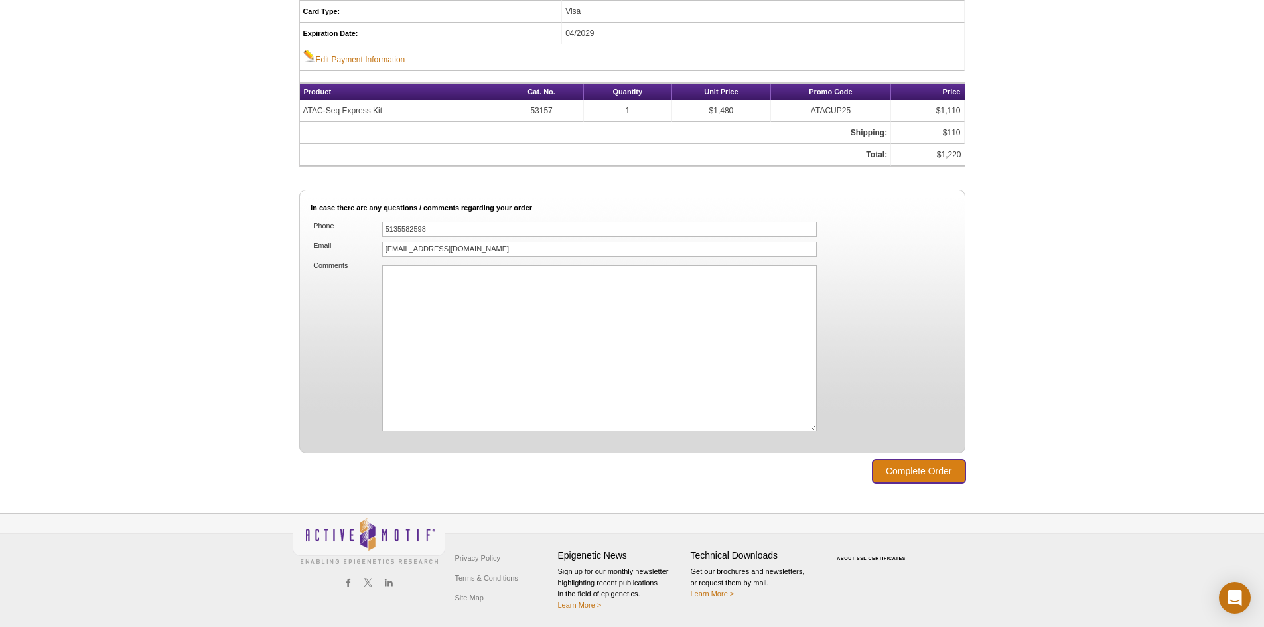
click at [913, 469] on input "Complete Order" at bounding box center [919, 471] width 93 height 23
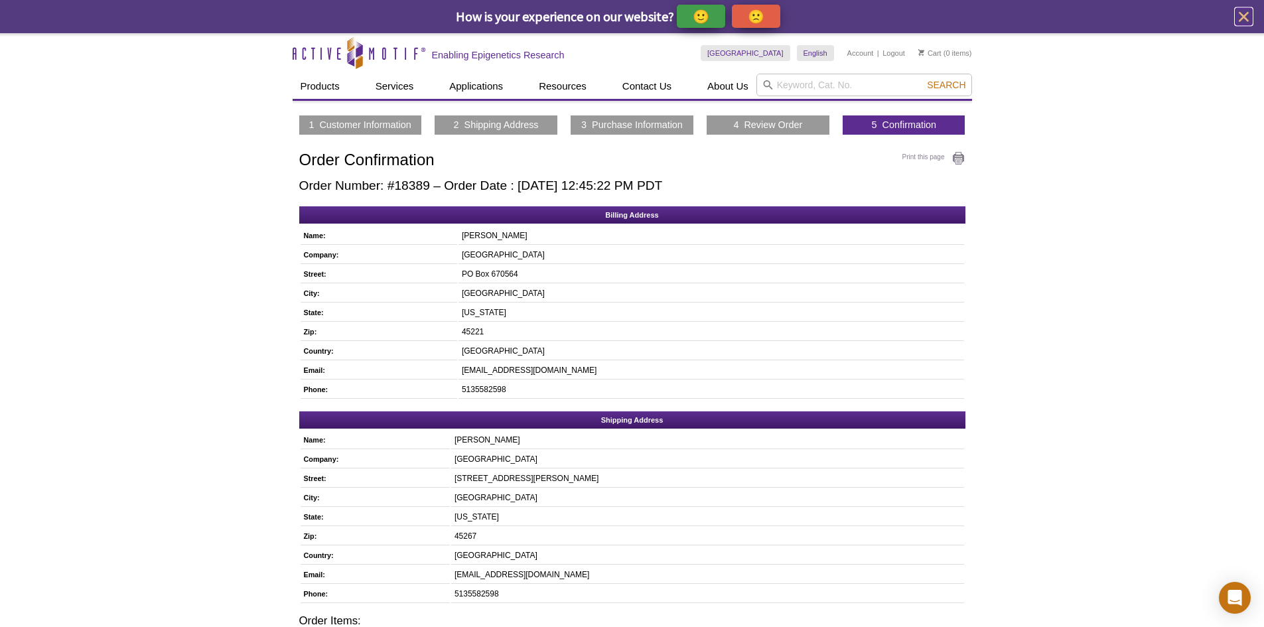
click at [1250, 17] on icon "close" at bounding box center [1244, 17] width 17 height 17
